Goal: Navigation & Orientation: Go to known website

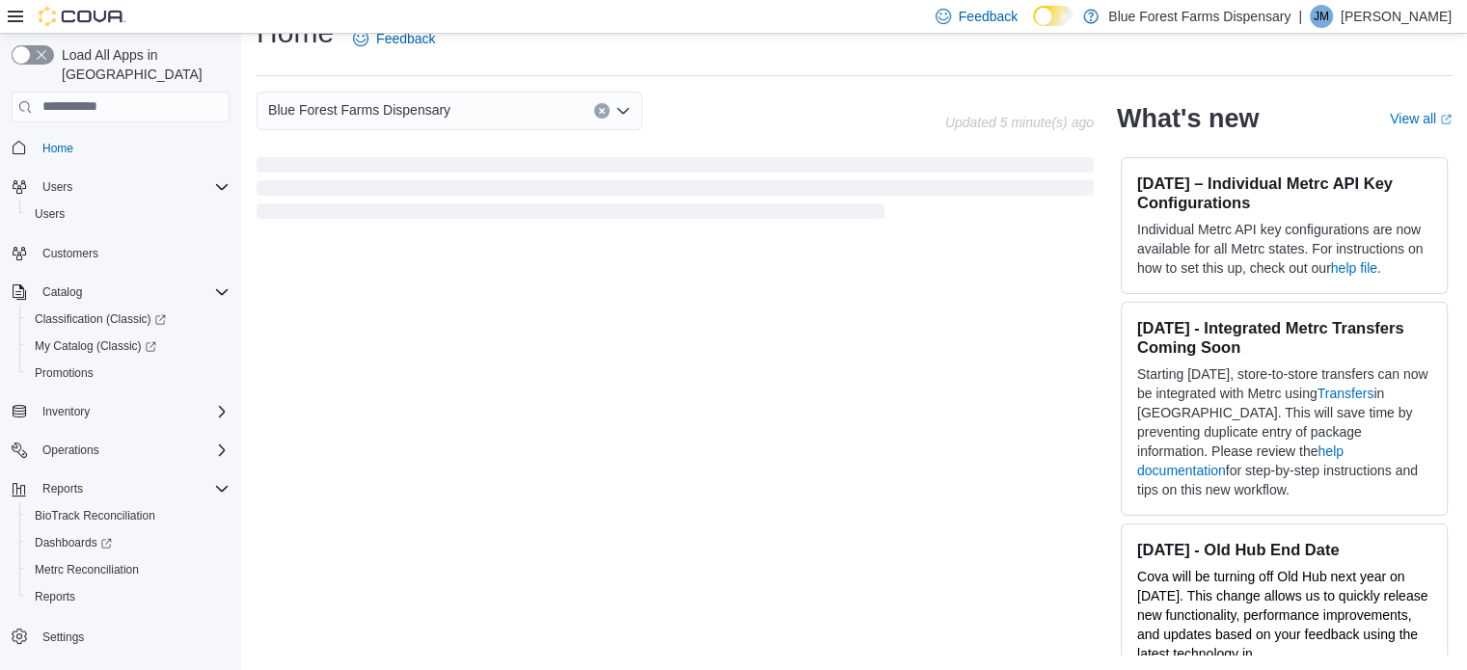
scroll to position [148, 0]
